Goal: Transaction & Acquisition: Purchase product/service

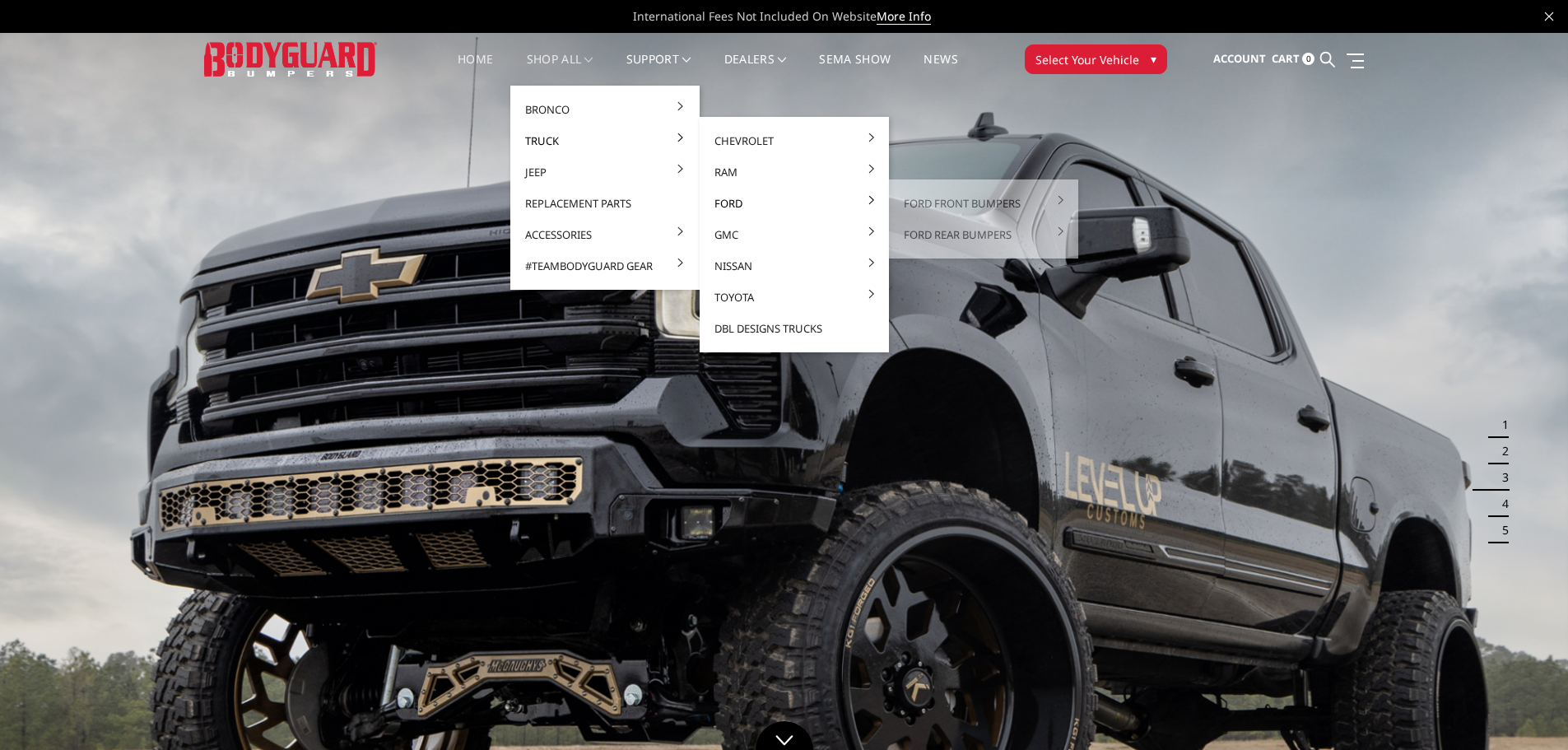
click at [721, 201] on link "Ford" at bounding box center [794, 203] width 176 height 31
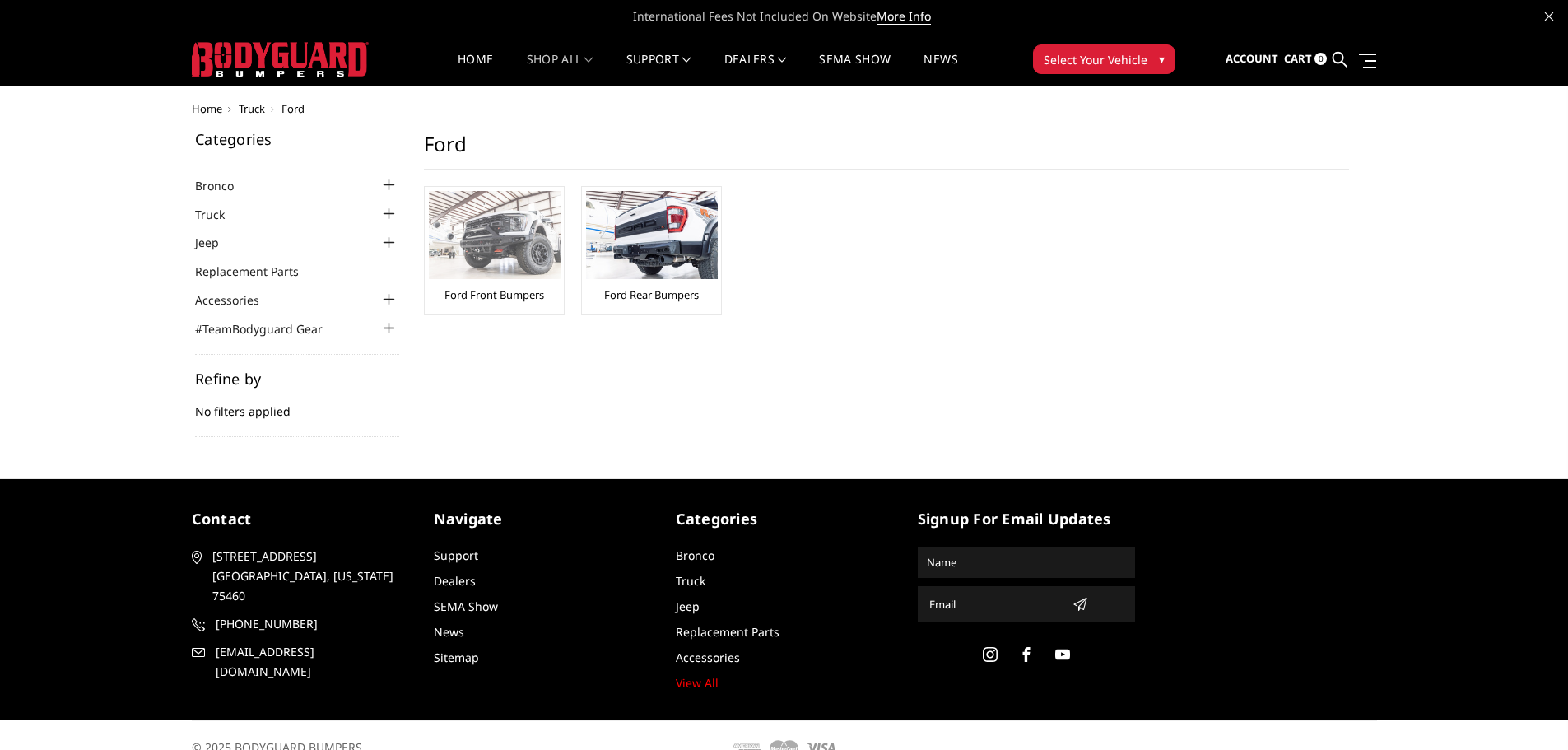
click at [490, 277] on img at bounding box center [494, 235] width 131 height 88
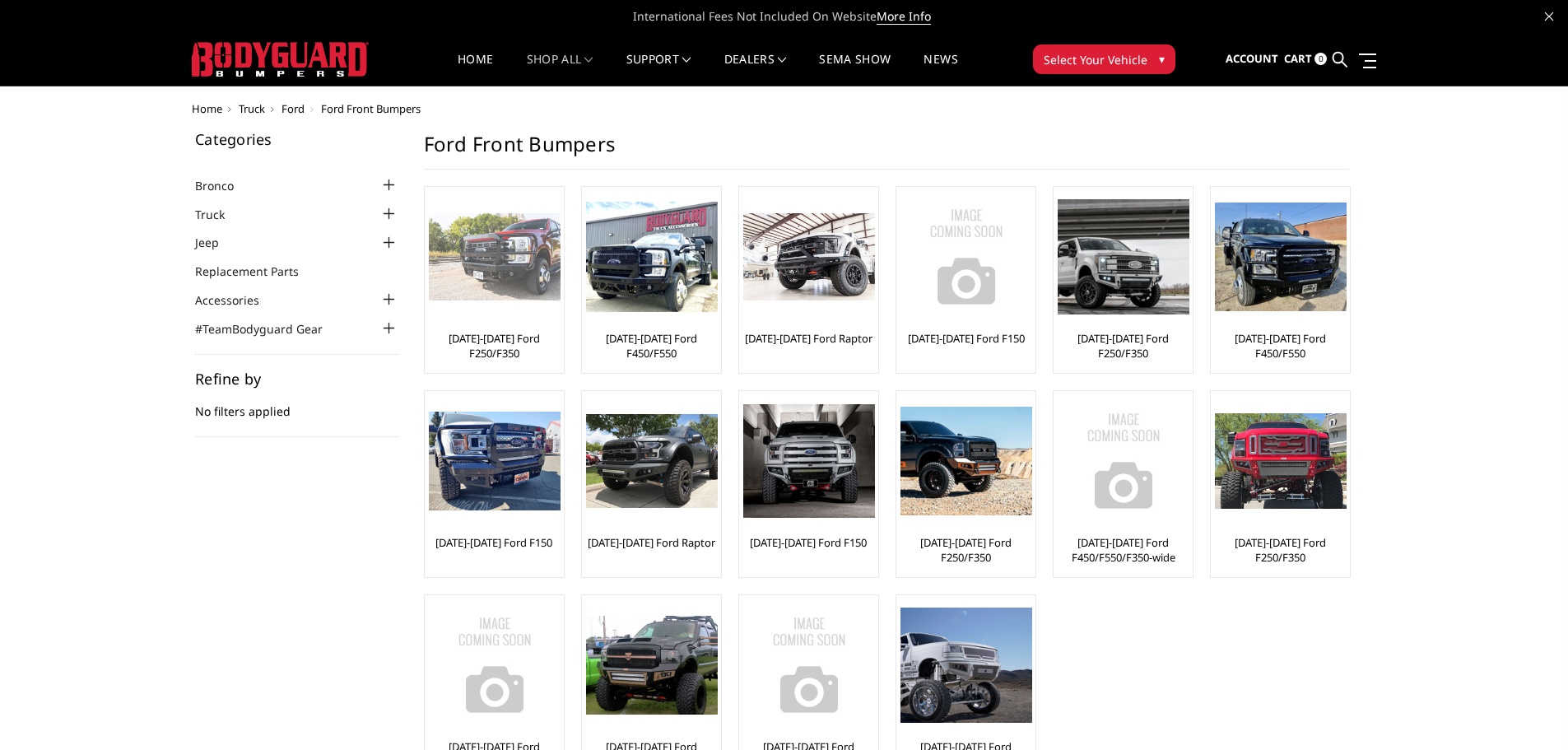
click at [526, 344] on link "[DATE]-[DATE] Ford F250/F350" at bounding box center [494, 346] width 131 height 30
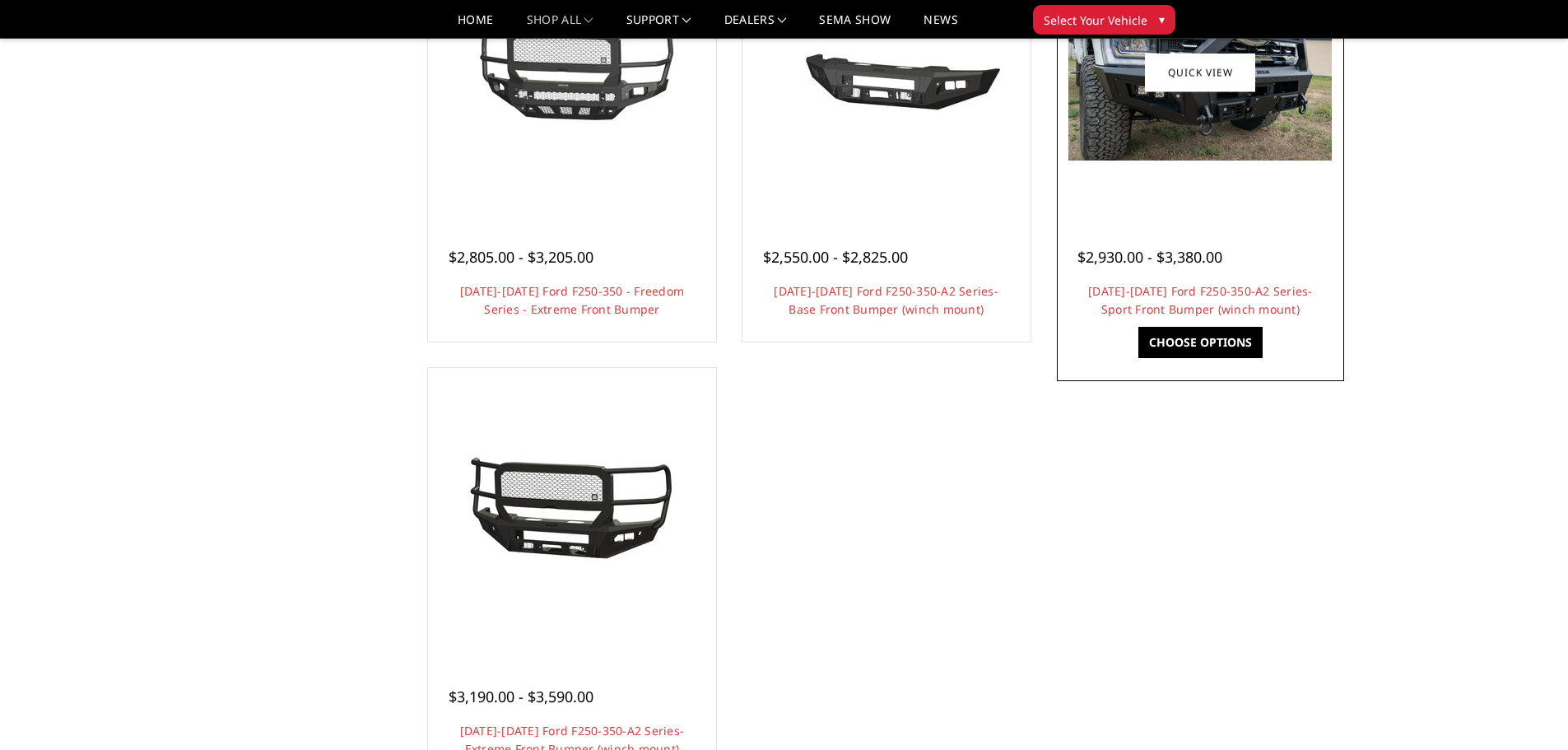
scroll to position [1070, 0]
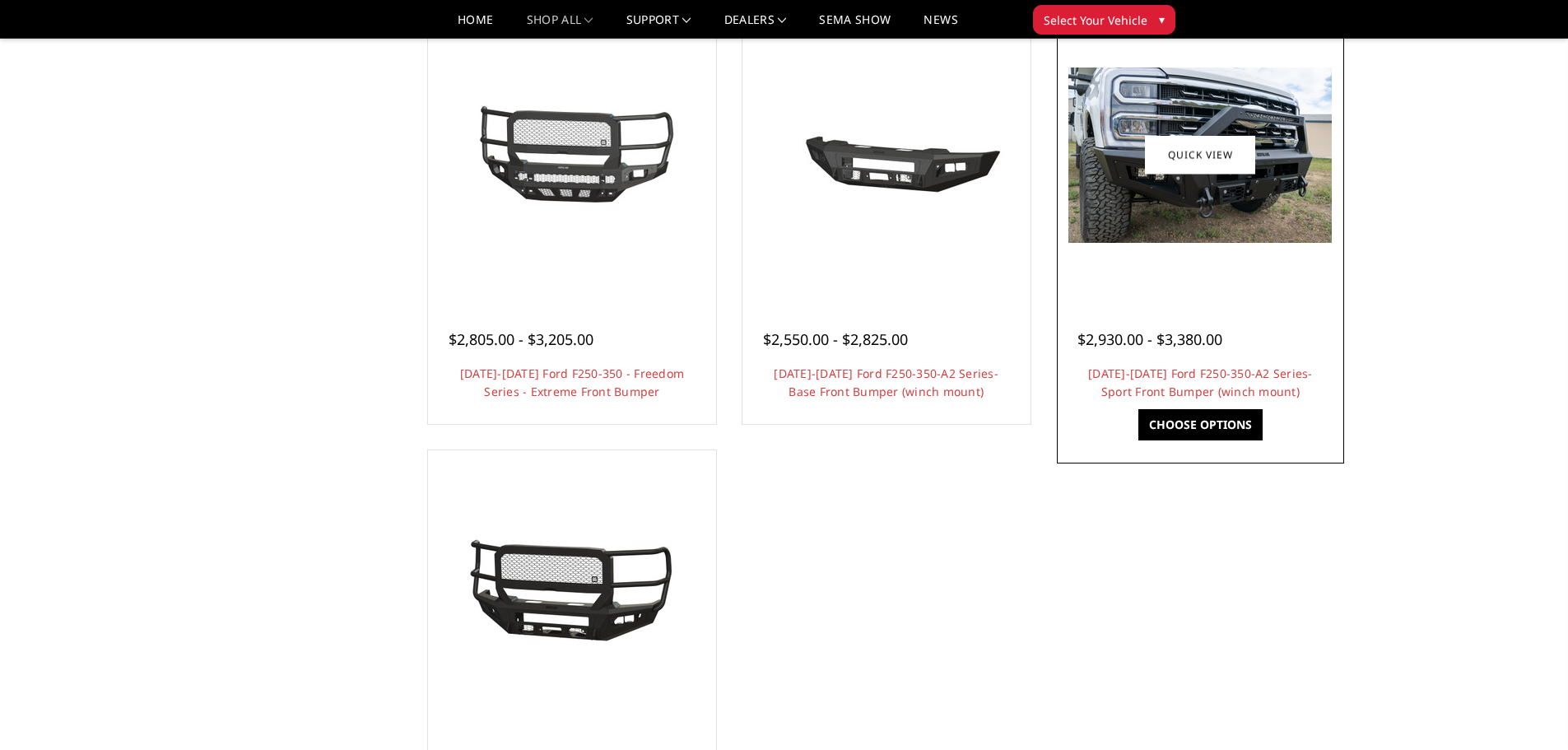
click at [1193, 254] on div at bounding box center [1201, 154] width 280 height 280
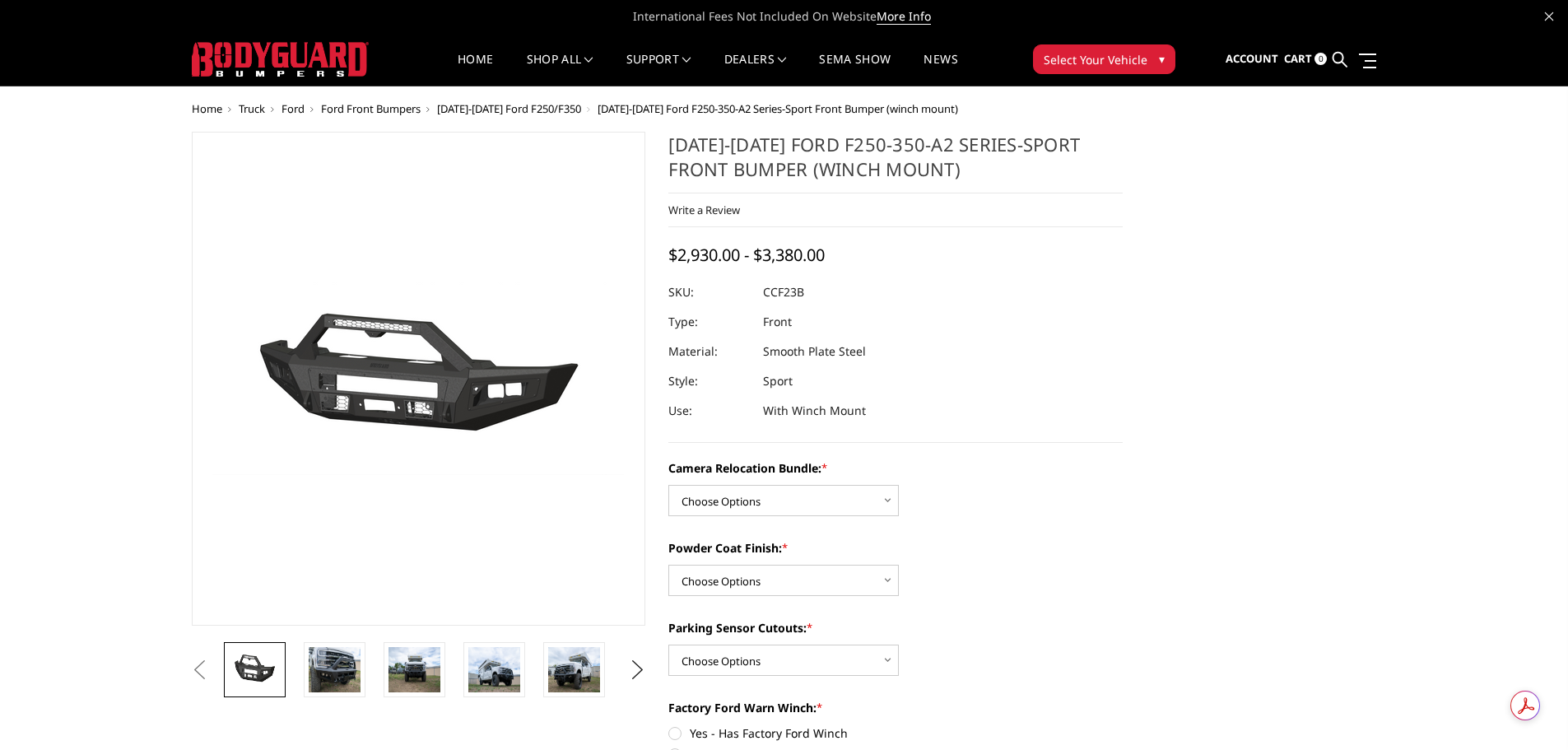
click at [877, 502] on select "Choose Options WITHOUT Camera Relocation Bundle WITH Camera Relocation Bundle" at bounding box center [783, 501] width 230 height 31
select select "2614"
click at [668, 485] on select "Choose Options WITHOUT Camera Relocation Bundle WITH Camera Relocation Bundle" at bounding box center [783, 501] width 230 height 31
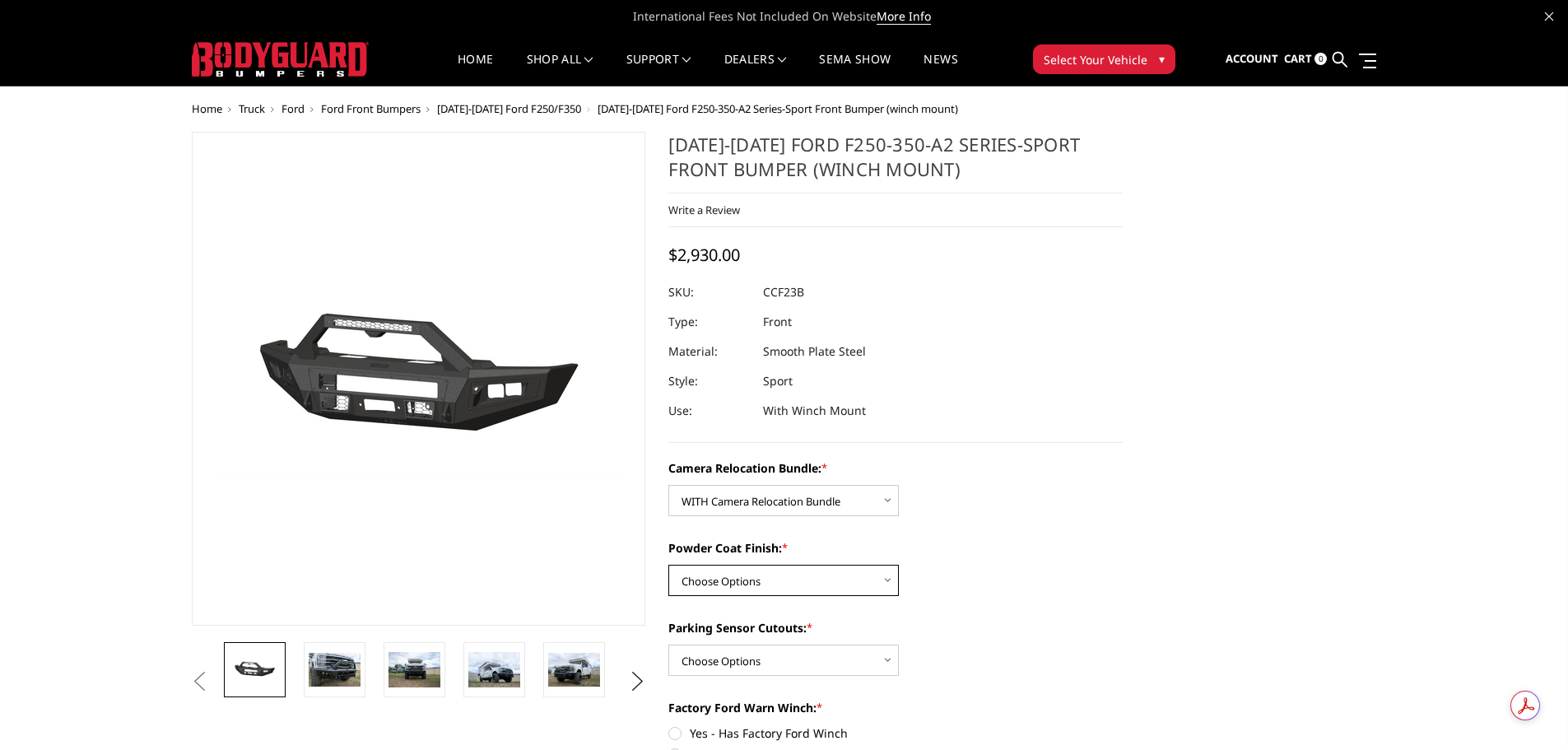
click at [883, 578] on select "Choose Options Textured Black Powder Coat Bare Metal" at bounding box center [783, 581] width 230 height 31
select select "2613"
click at [668, 565] on select "Choose Options Textured Black Powder Coat Bare Metal" at bounding box center [783, 581] width 230 height 31
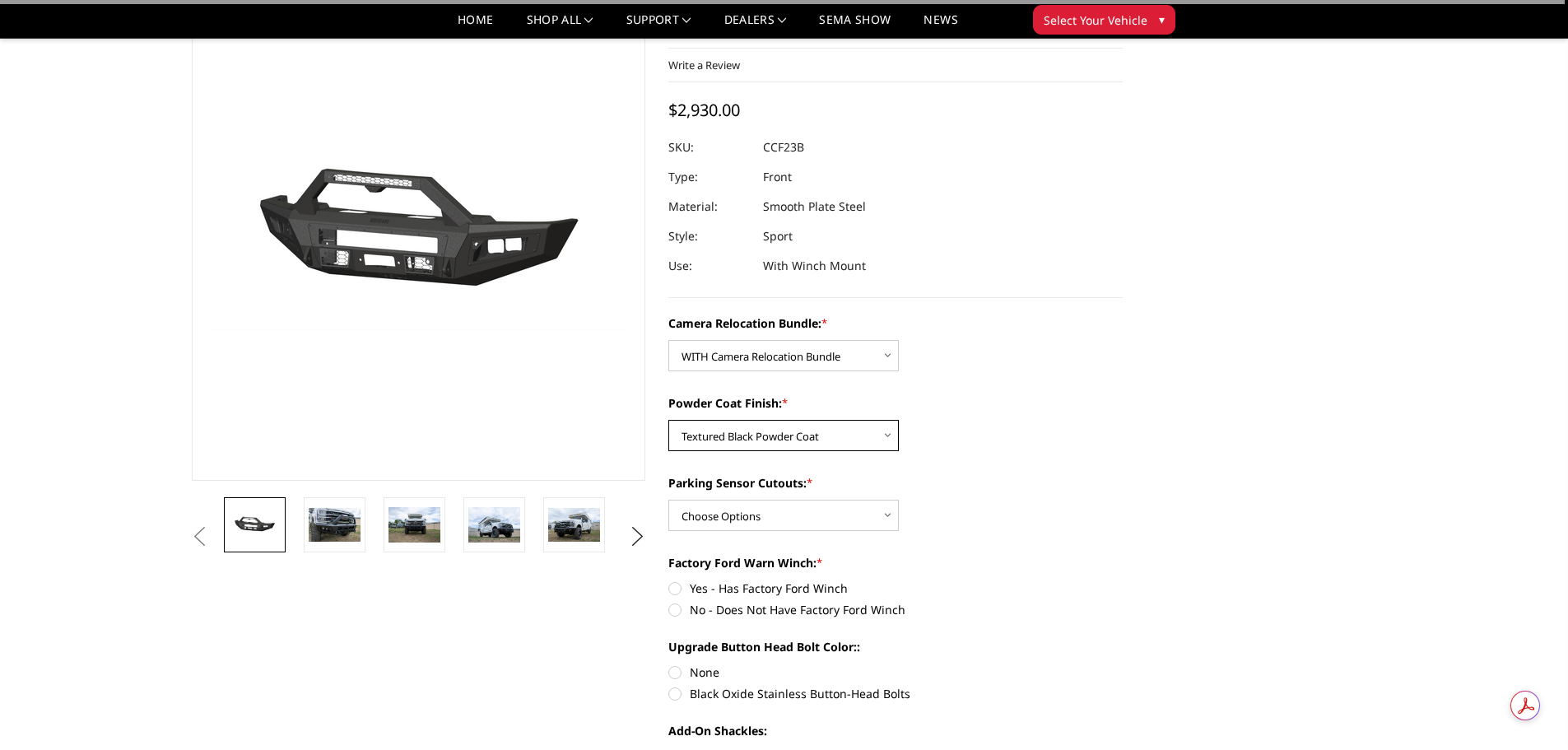
scroll to position [247, 0]
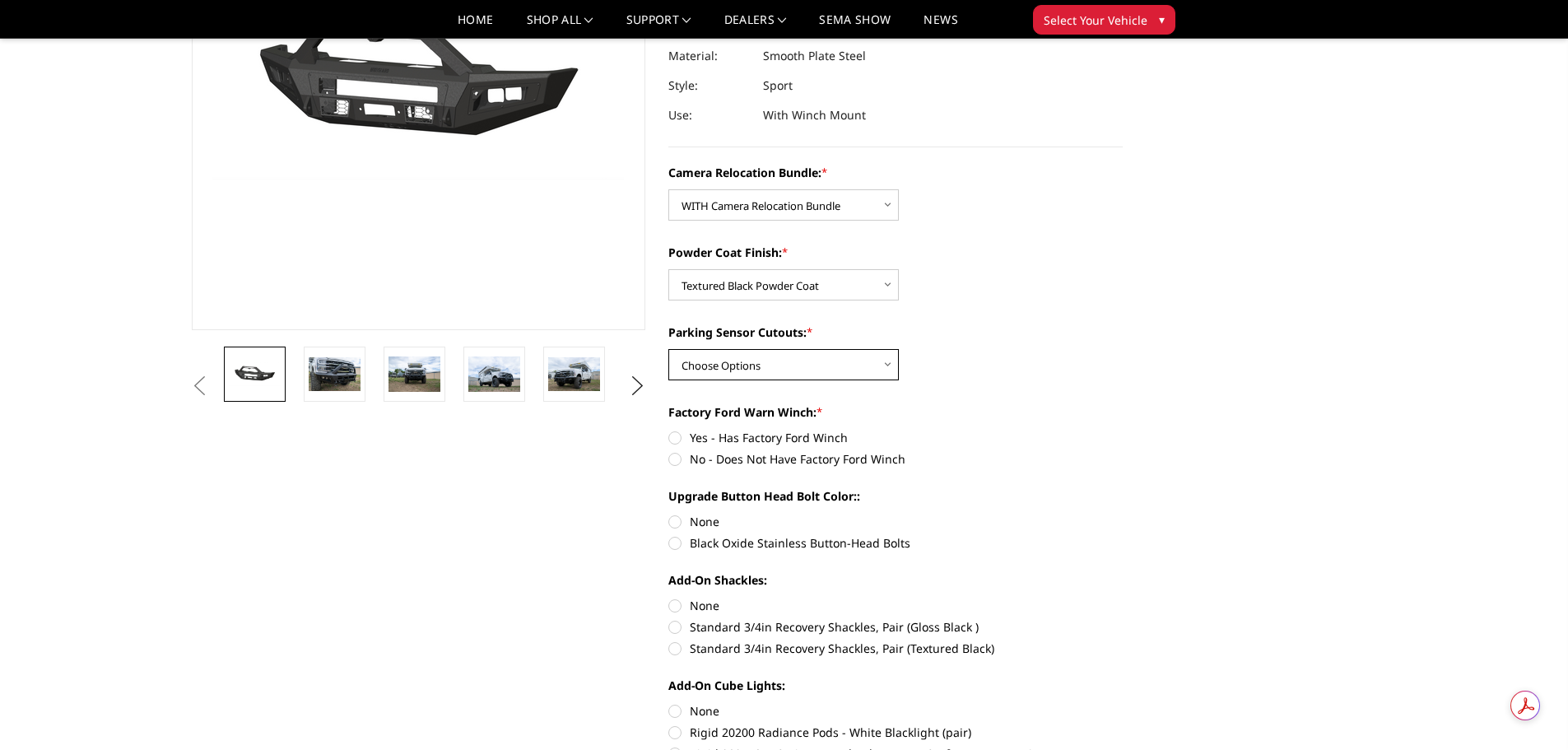
click at [884, 362] on select "Choose Options Yes - With Parking Sensor Cutouts No - Without Parking Sensor Cu…" at bounding box center [783, 365] width 230 height 31
select select "2611"
click at [668, 349] on select "Choose Options Yes - With Parking Sensor Cutouts No - Without Parking Sensor Cu…" at bounding box center [783, 365] width 230 height 31
click at [679, 460] on label "No - Does Not Have Factory Ford Winch" at bounding box center [896, 458] width 454 height 17
click at [1123, 430] on input "No - Does Not Have Factory Ford Winch" at bounding box center [1123, 429] width 1 height 1
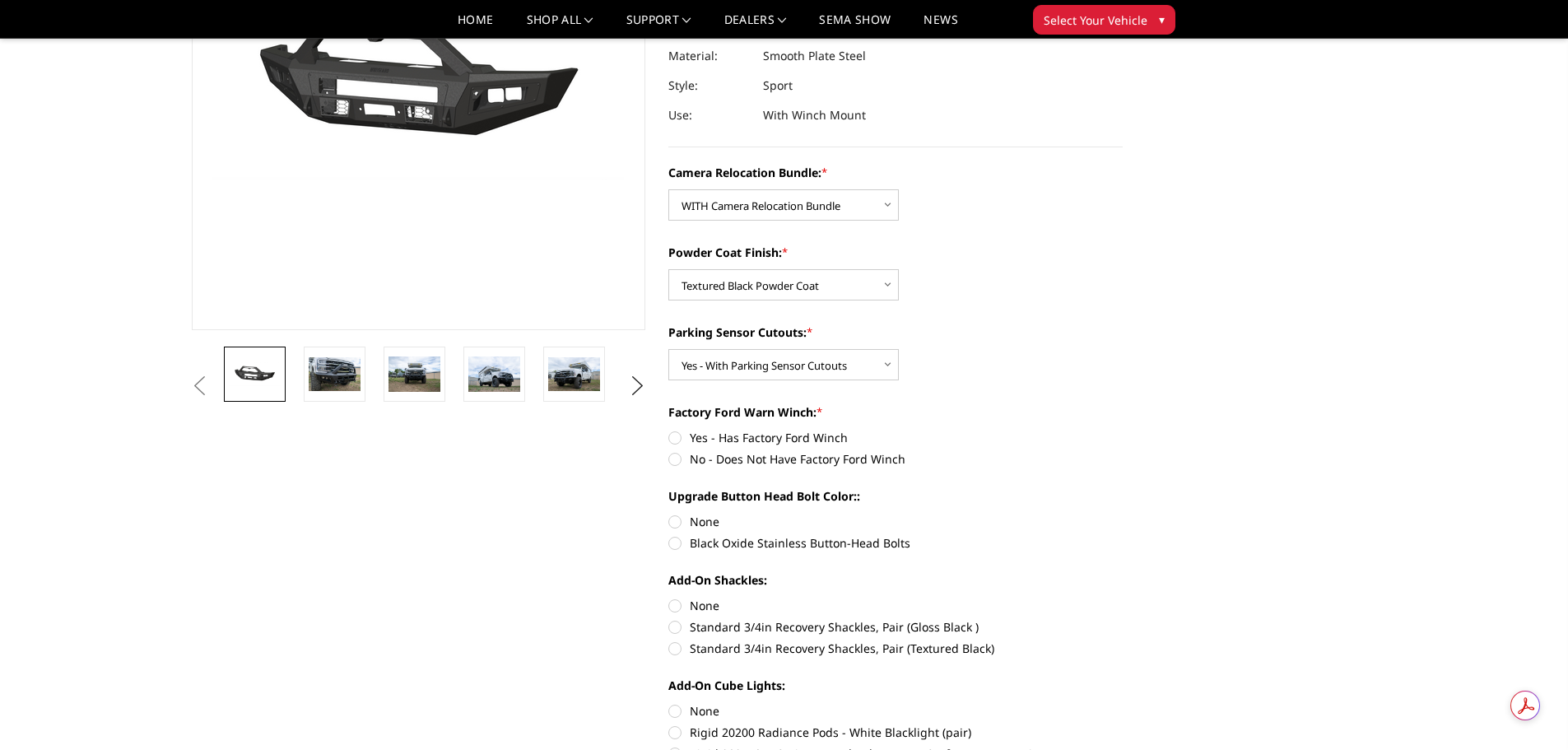
radio input "true"
click at [672, 518] on label "None" at bounding box center [896, 521] width 454 height 17
click at [669, 514] on input "None" at bounding box center [668, 513] width 1 height 1
radio input "true"
click at [677, 652] on label "Standard 3/4in Recovery Shackles, Pair (Textured Black)" at bounding box center [896, 648] width 454 height 17
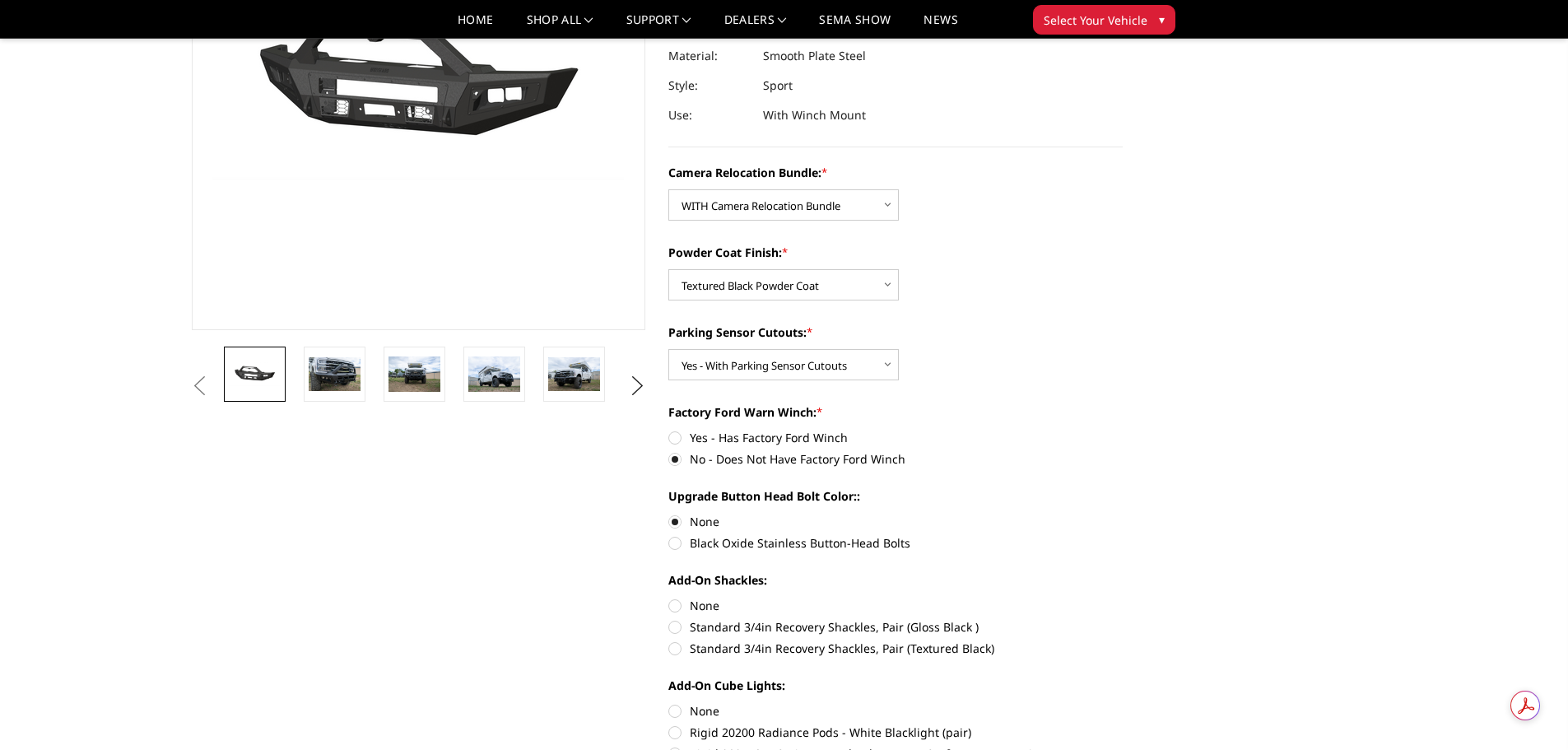
click at [1123, 619] on input "Standard 3/4in Recovery Shackles, Pair (Textured Black)" at bounding box center [1123, 618] width 1 height 1
radio input "true"
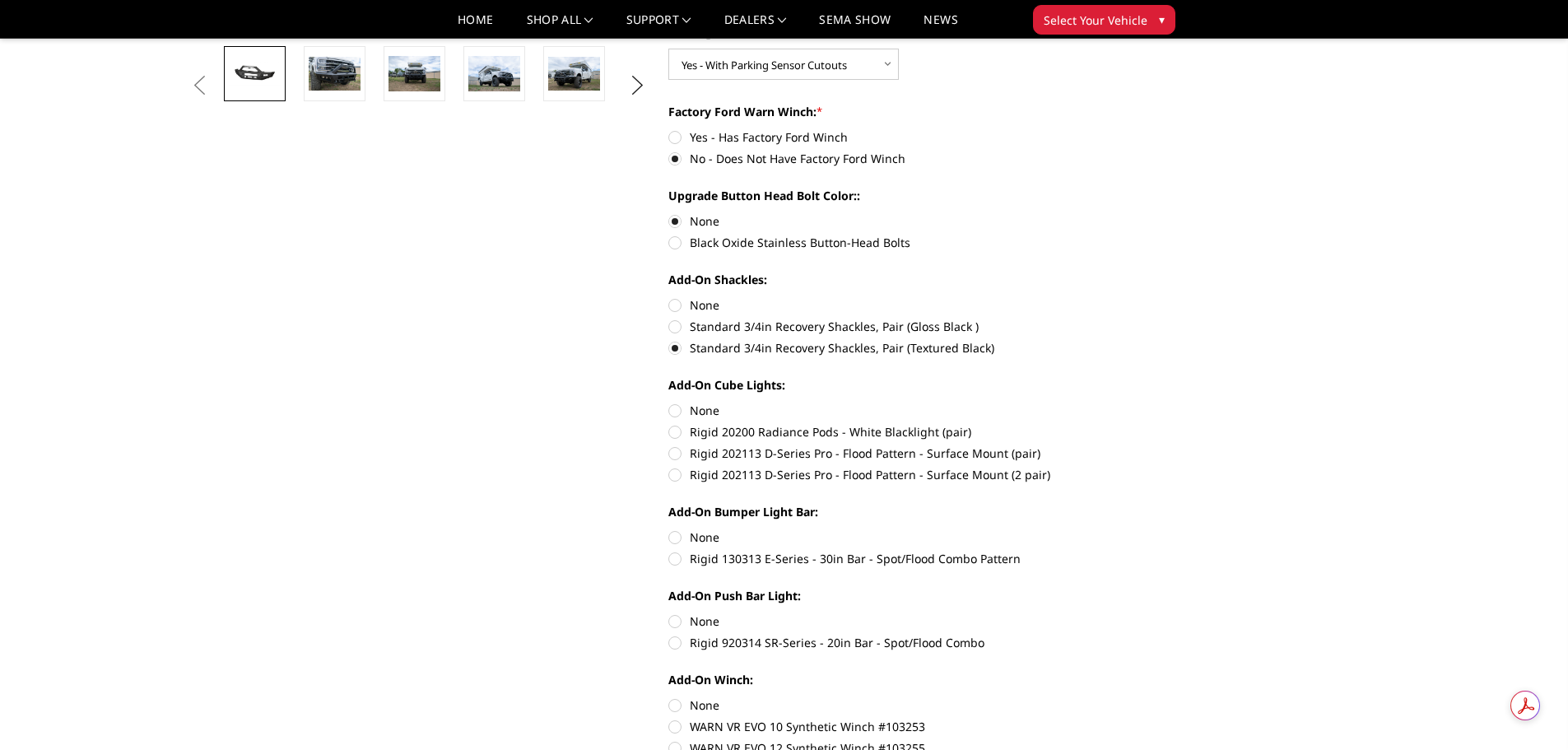
scroll to position [577, 0]
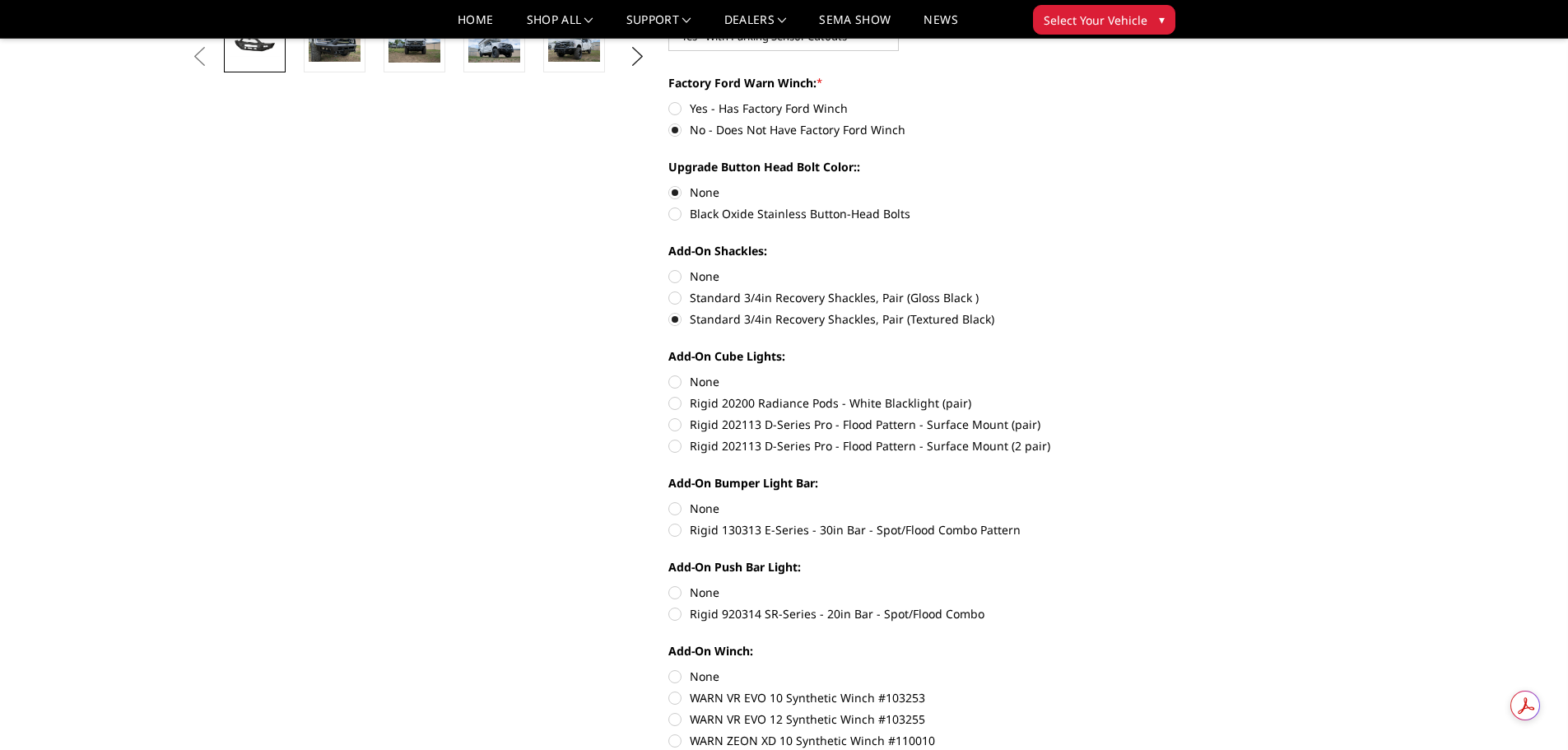
click at [675, 672] on label "None" at bounding box center [896, 676] width 454 height 17
click at [669, 668] on input "None" at bounding box center [668, 667] width 1 height 1
radio input "true"
click at [675, 590] on label "None" at bounding box center [896, 592] width 454 height 17
click at [669, 585] on input "None" at bounding box center [668, 584] width 1 height 1
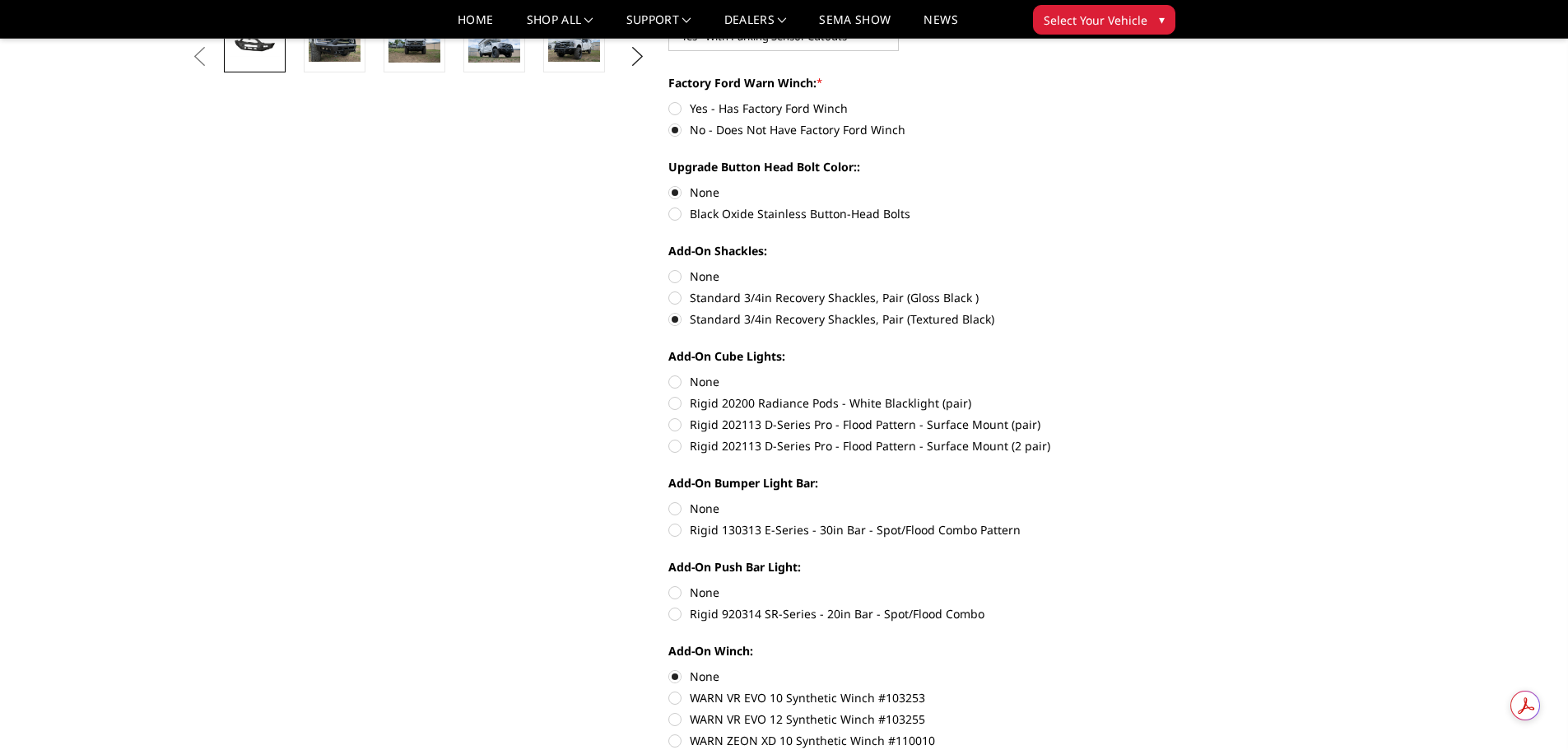
radio input "true"
click at [677, 508] on label "None" at bounding box center [896, 508] width 454 height 17
click at [669, 501] on input "None" at bounding box center [668, 500] width 1 height 1
radio input "true"
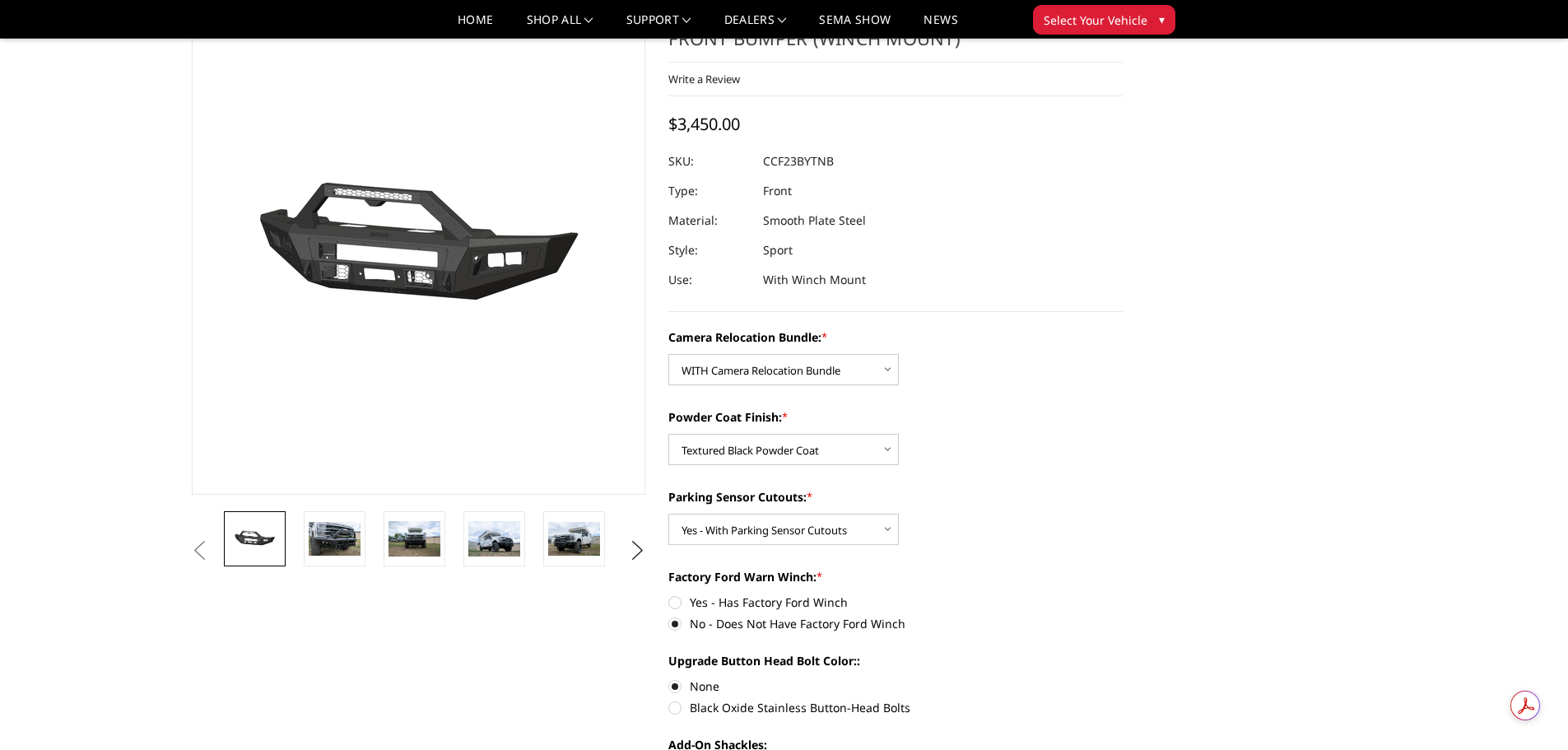
scroll to position [0, 0]
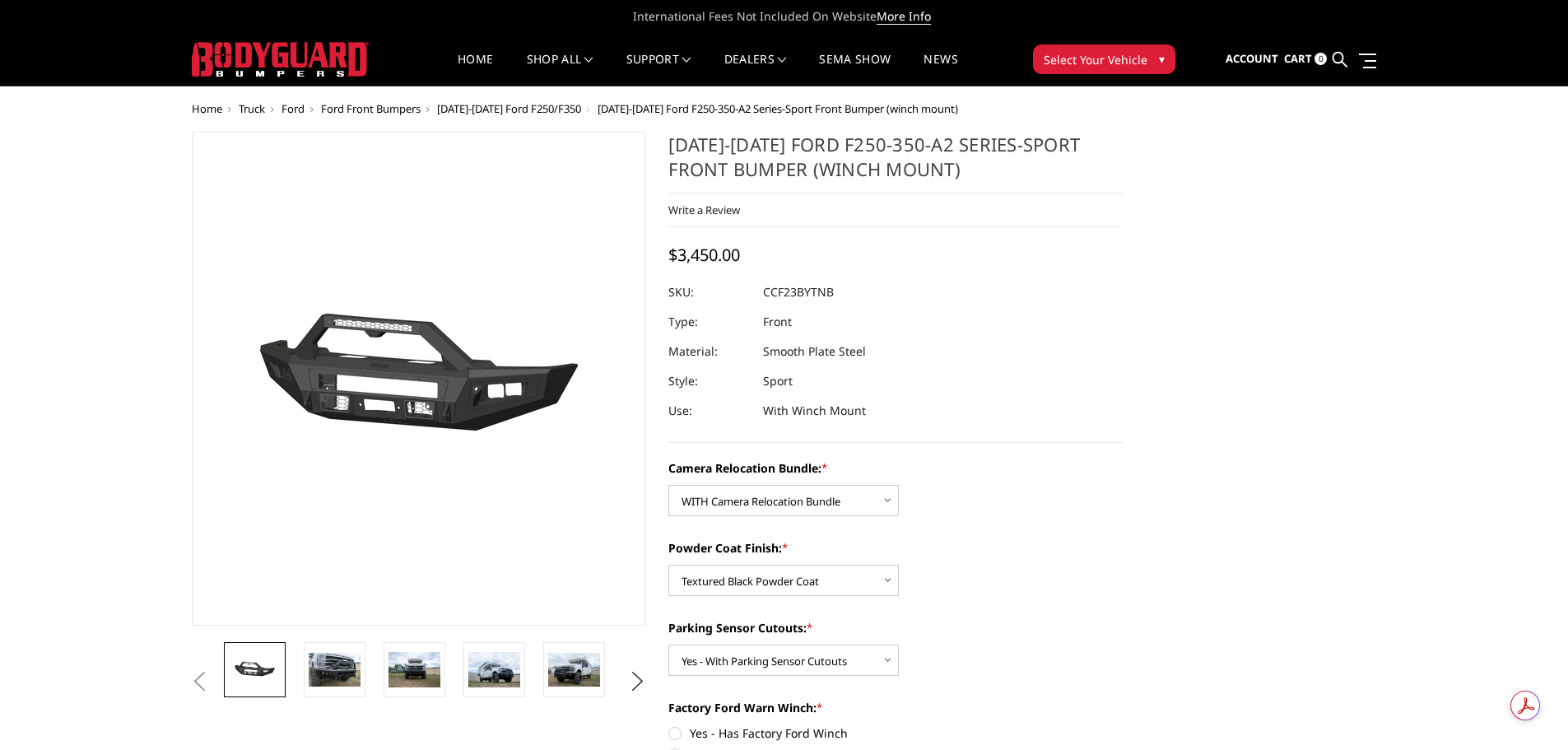
click at [1547, 16] on icon at bounding box center [1550, 17] width 8 height 8
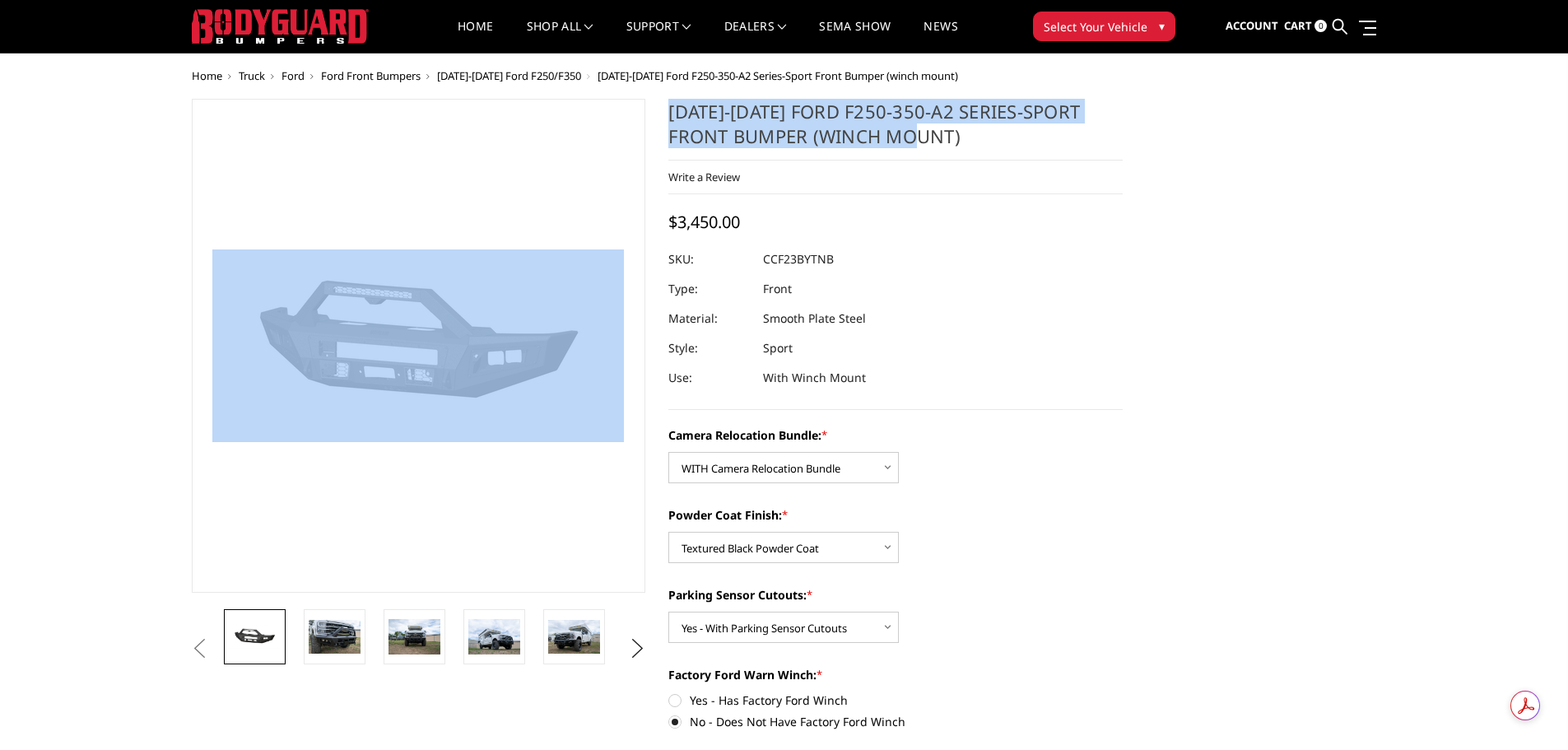
drag, startPoint x: 186, startPoint y: 97, endPoint x: 1026, endPoint y: 151, distance: 841.7
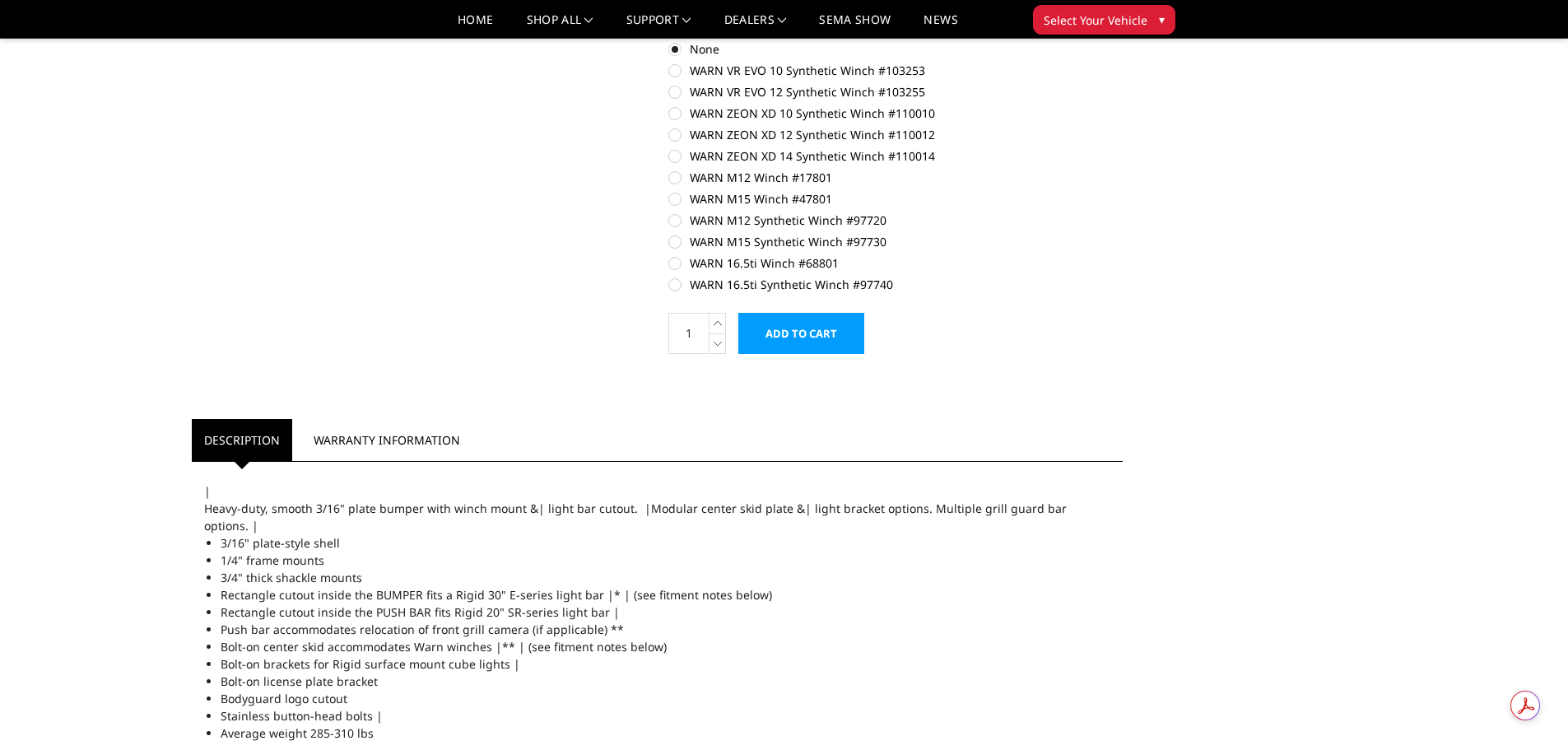
scroll to position [1235, 0]
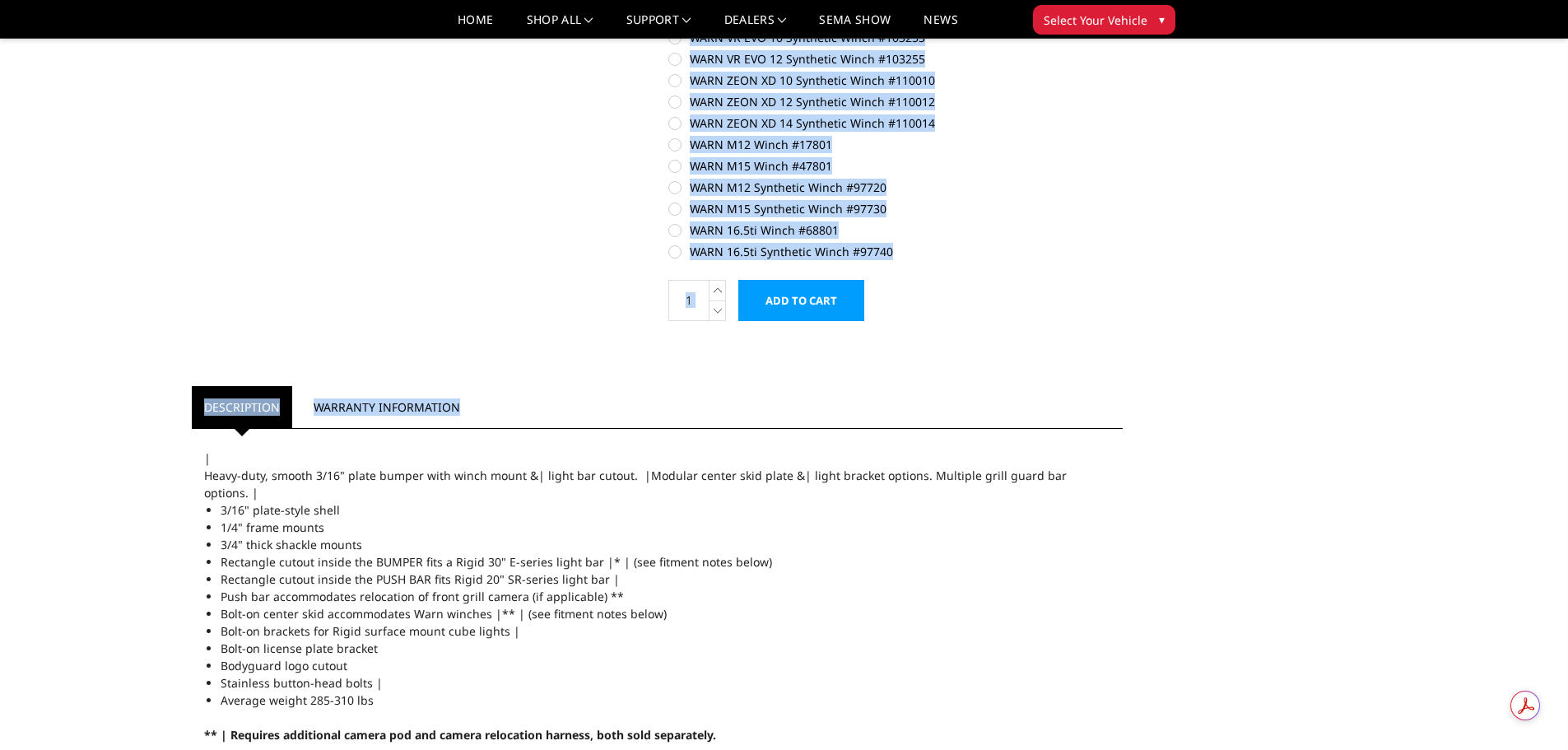
drag, startPoint x: 186, startPoint y: 376, endPoint x: 630, endPoint y: 409, distance: 445.2
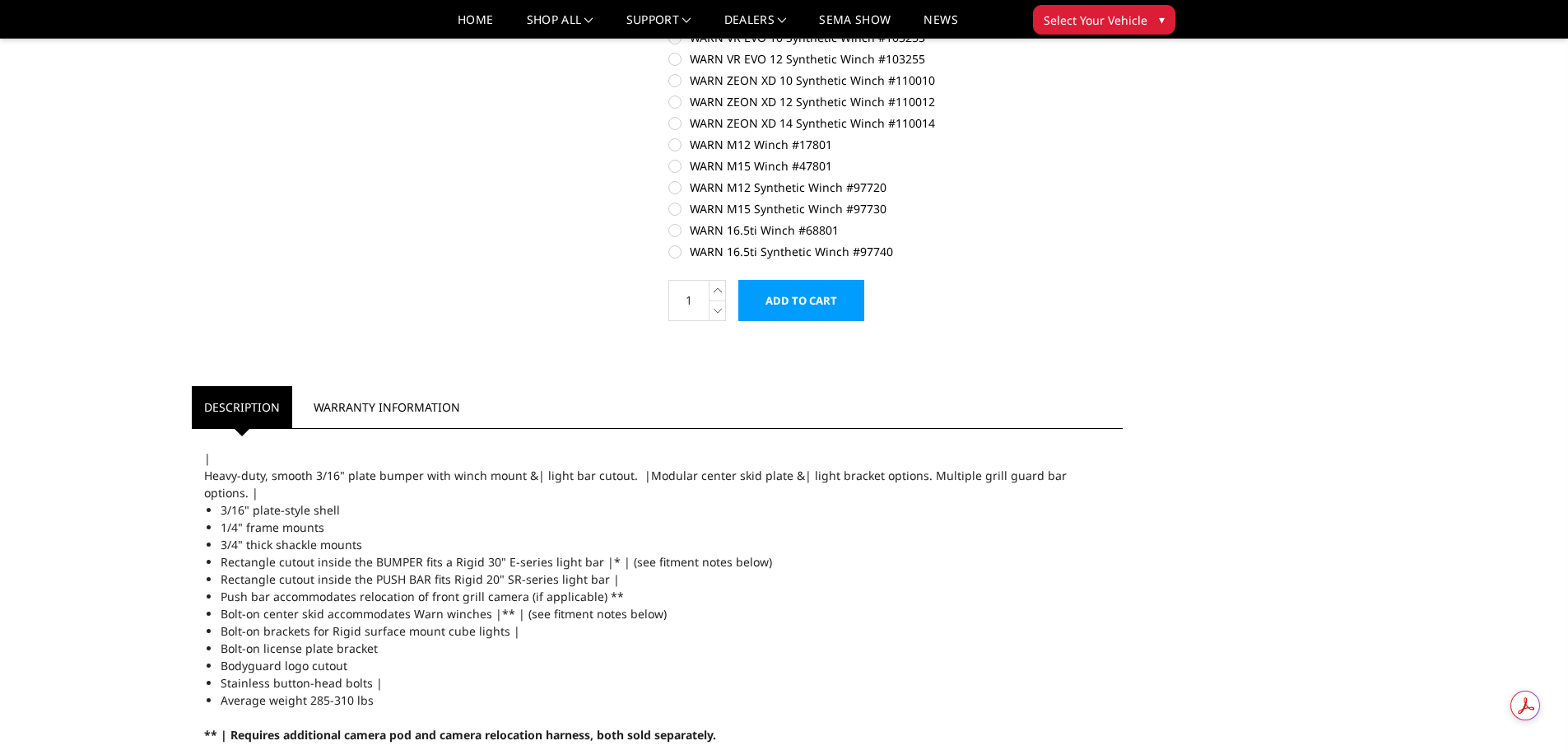
click at [989, 480] on span "Heavy-duty, smooth 3/16" plate bumper with winch mount &| light bar cutout. |Mo…" at bounding box center [635, 484] width 862 height 33
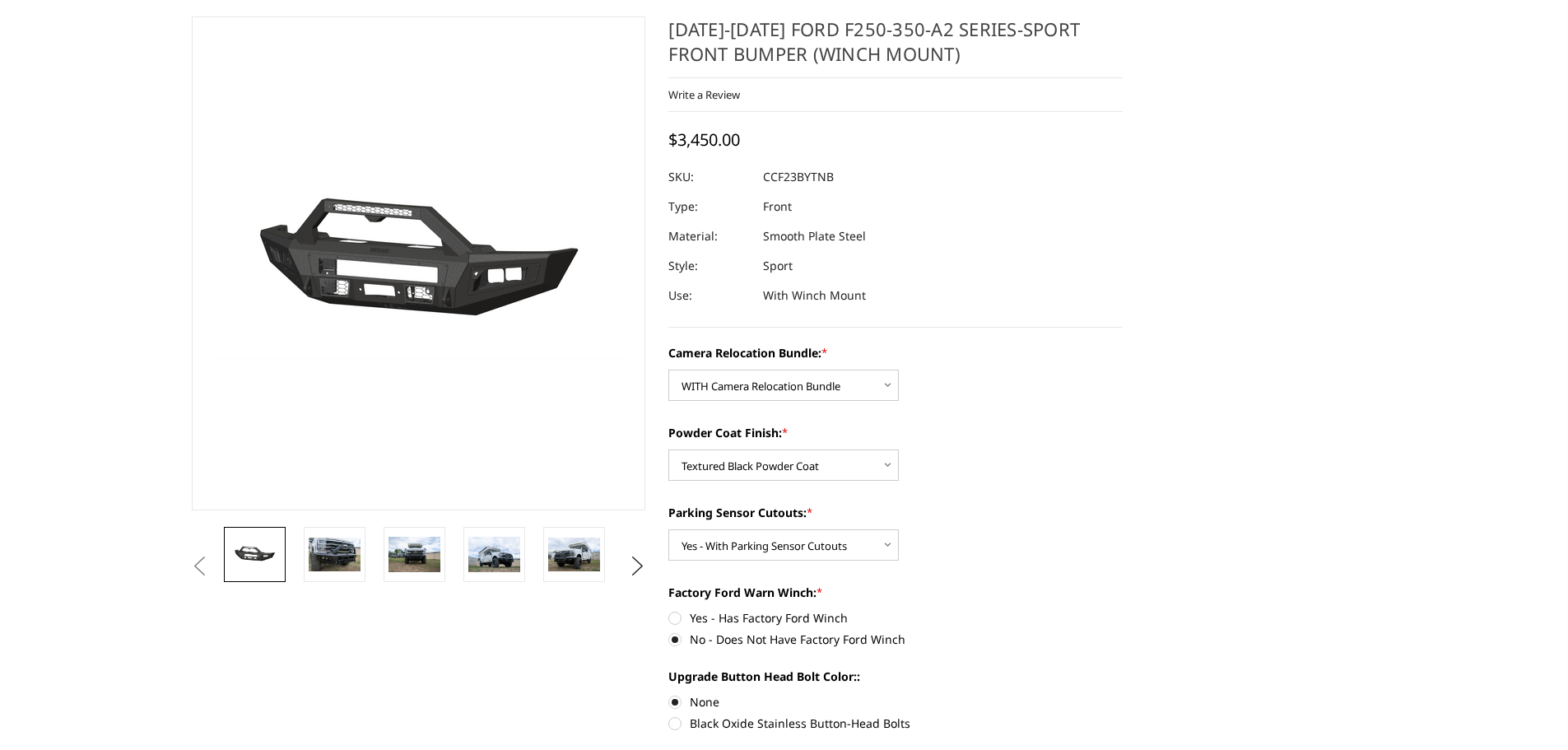
scroll to position [0, 0]
